Goal: Communication & Community: Answer question/provide support

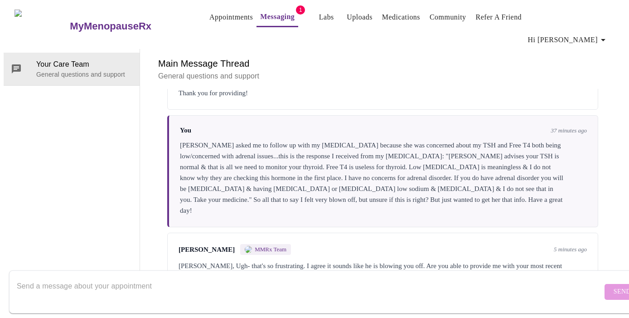
scroll to position [1964, 0]
click at [252, 277] on textarea "Send a message about your appointment" at bounding box center [310, 291] width 586 height 29
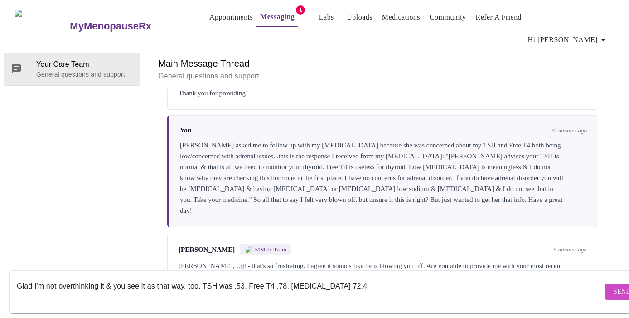
type textarea "Glad I'm not overthinking it & you see it as that way, too. TSH was .53, Free T…"
click at [614, 286] on span "Send" at bounding box center [622, 291] width 17 height 11
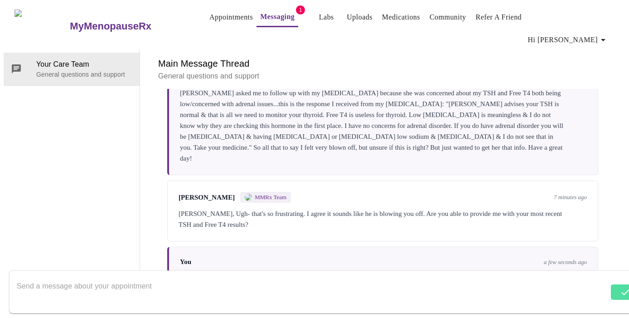
scroll to position [2019, 0]
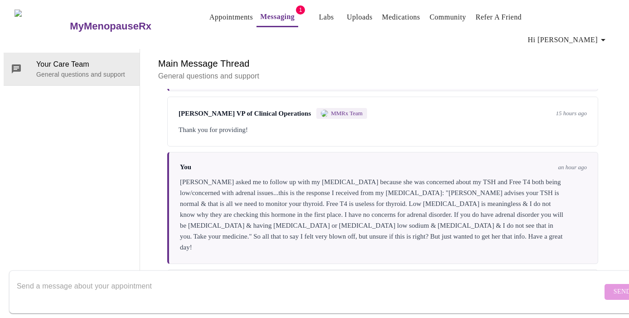
scroll to position [2097, 0]
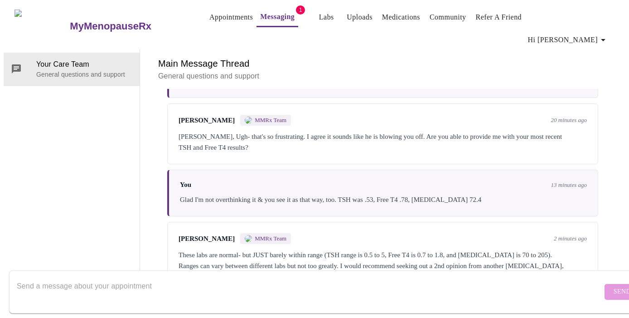
click at [331, 286] on textarea "Send a message about your appointment" at bounding box center [310, 291] width 586 height 29
type textarea "k"
type textarea "i"
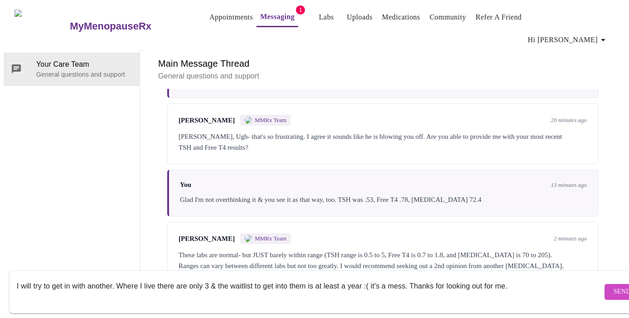
type textarea "I will try to get in with another. Where I live there are only 3 & the waitlist…"
click at [614, 286] on span "Send" at bounding box center [622, 291] width 17 height 11
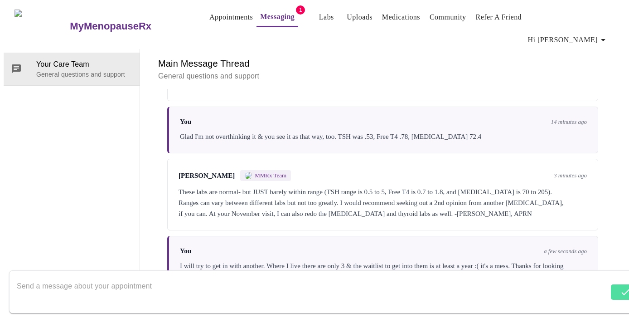
scroll to position [2163, 0]
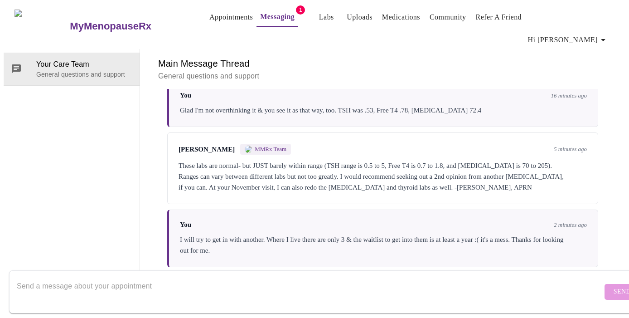
scroll to position [2230, 0]
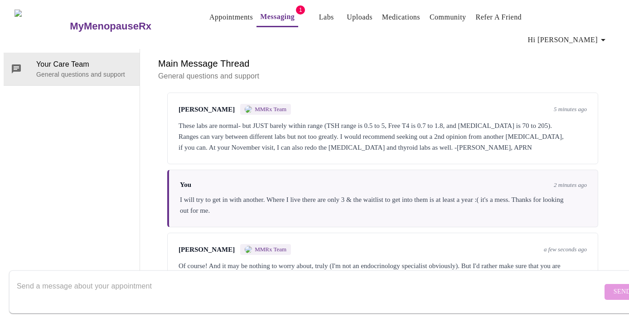
click at [122, 277] on textarea "Send a message about your appointment" at bounding box center [310, 291] width 586 height 29
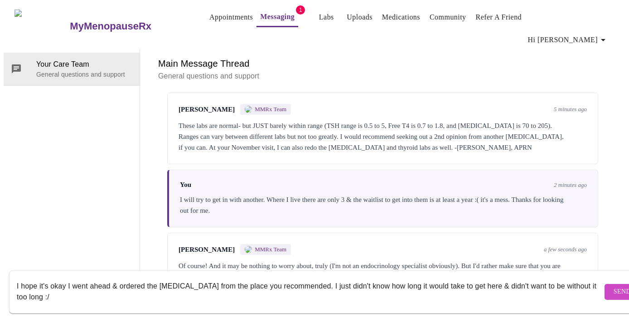
scroll to position [0, 0]
type textarea "I hope it's okay I went ahead & ordered the testosterone from the place you rec…"
click at [614, 286] on span "Send" at bounding box center [622, 291] width 17 height 11
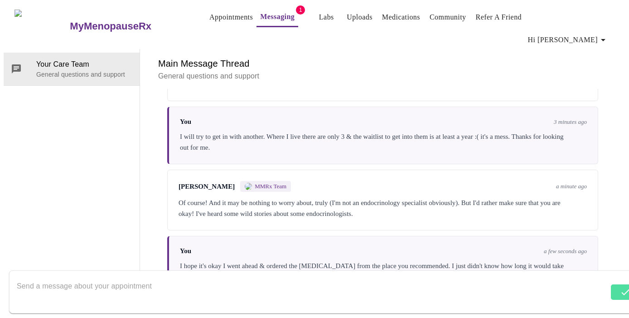
scroll to position [2296, 0]
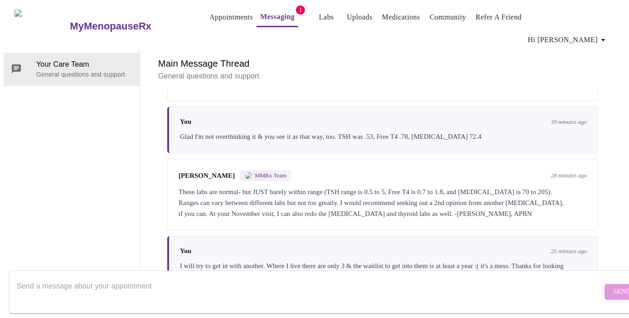
scroll to position [2353, 0]
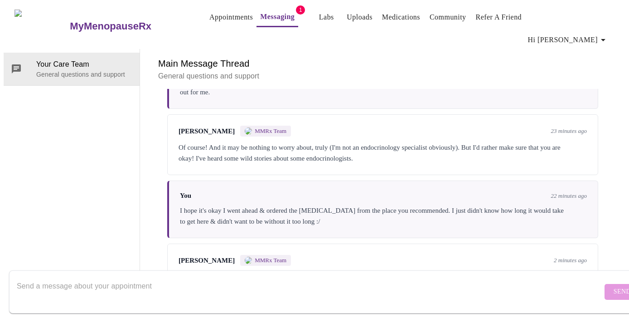
click at [389, 279] on textarea "Send a message about your appointment" at bounding box center [310, 291] width 586 height 29
type textarea "y"
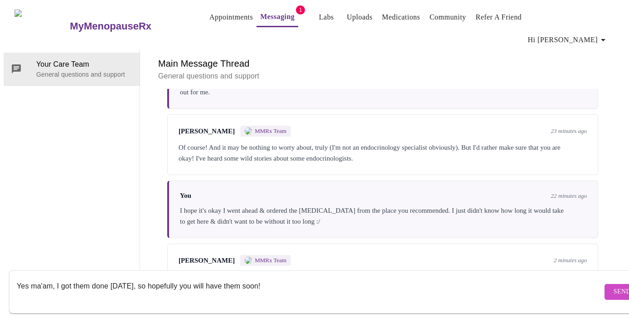
type textarea "Yes ma'am, I got them done [DATE], so hopefully you will have them soon!"
click at [614, 286] on span "Send" at bounding box center [622, 291] width 17 height 11
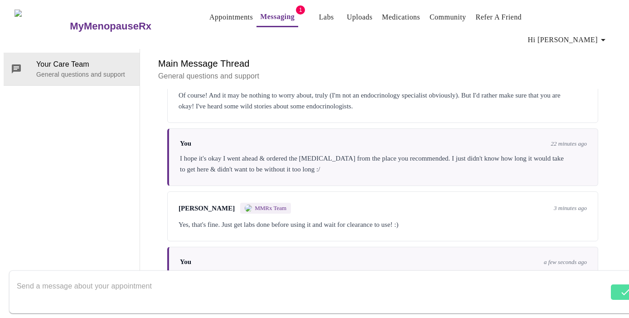
scroll to position [2408, 0]
